Goal: Task Accomplishment & Management: Complete application form

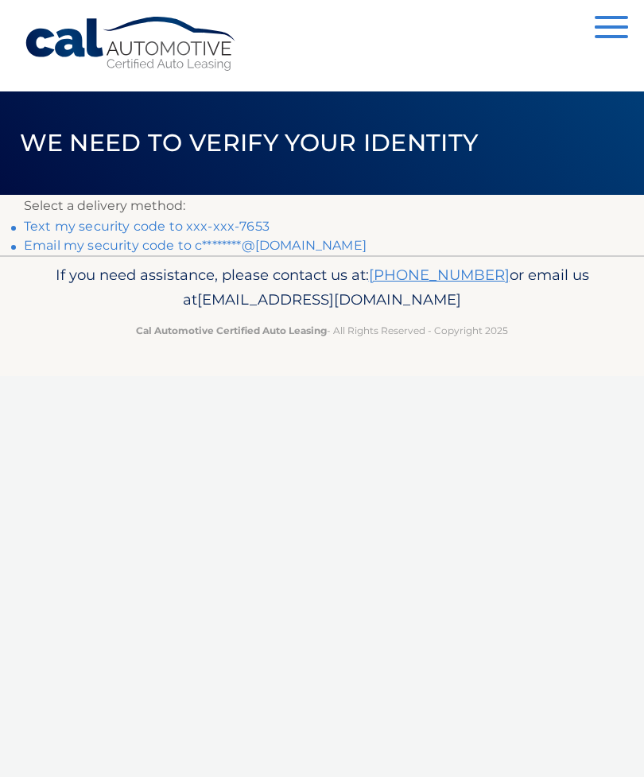
click at [179, 227] on link "Text my security code to xxx-xxx-7653" at bounding box center [147, 226] width 246 height 15
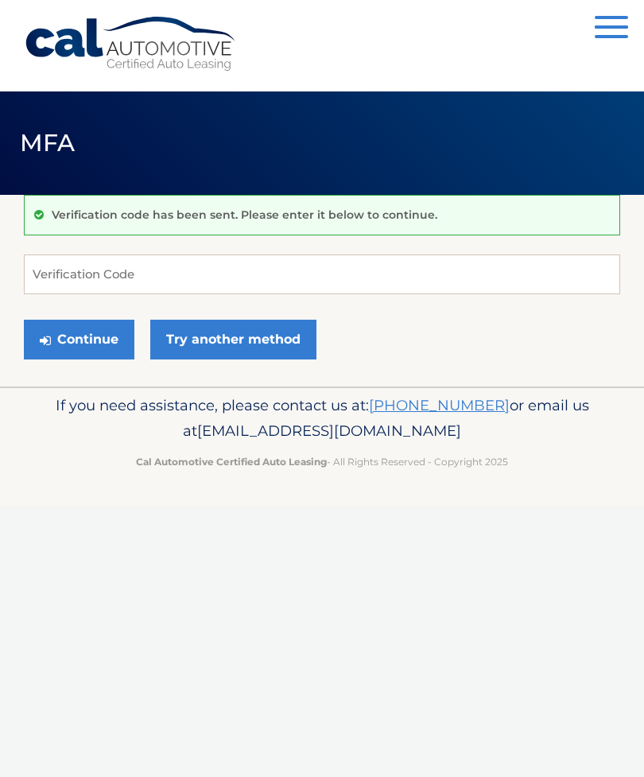
click at [99, 272] on input "Verification Code" at bounding box center [322, 274] width 596 height 40
type input "286400"
click at [89, 332] on button "Continue" at bounding box center [79, 340] width 111 height 40
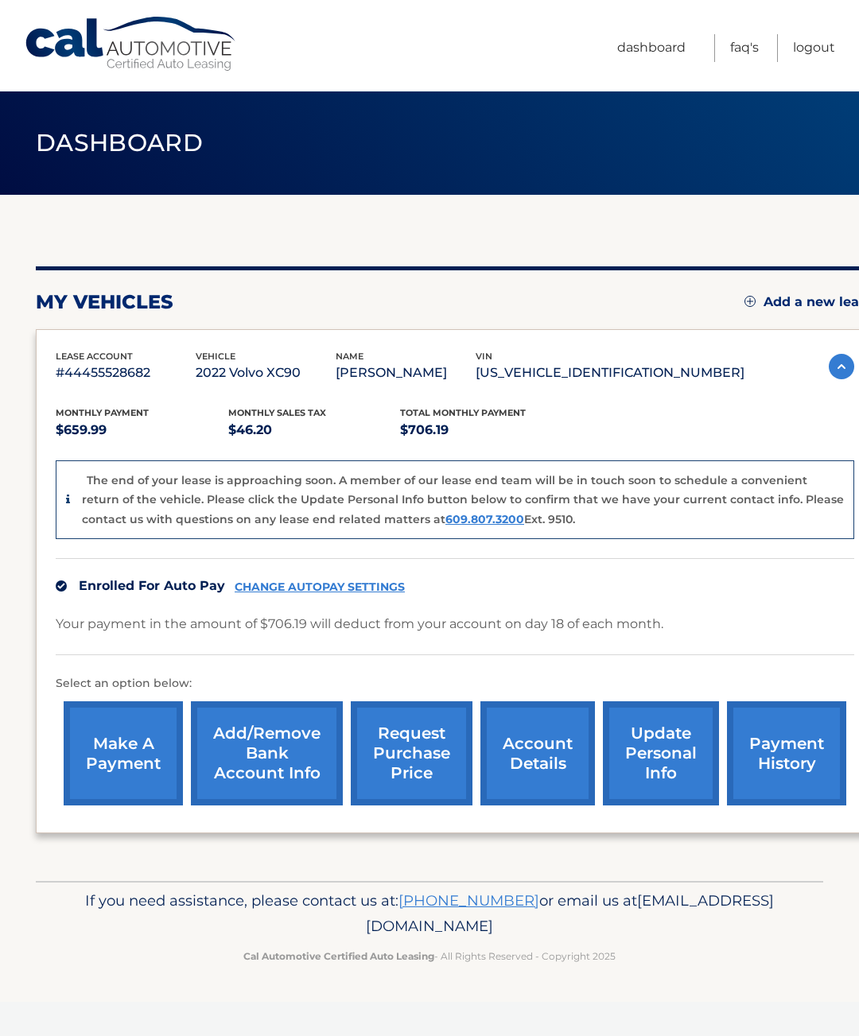
click at [804, 300] on link "Add a new lease" at bounding box center [809, 302] width 130 height 16
